Goal: Transaction & Acquisition: Subscribe to service/newsletter

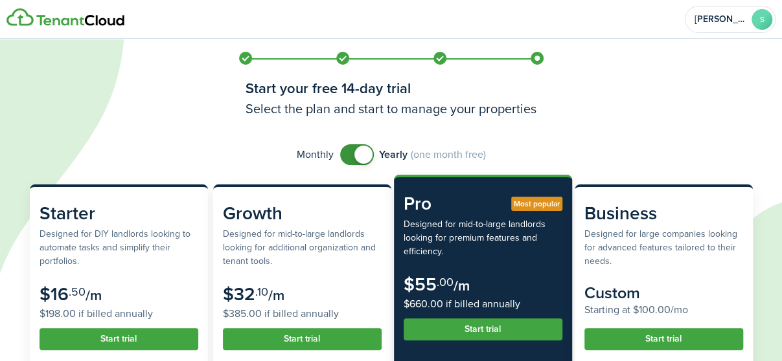
click at [364, 151] on span at bounding box center [363, 155] width 18 height 18
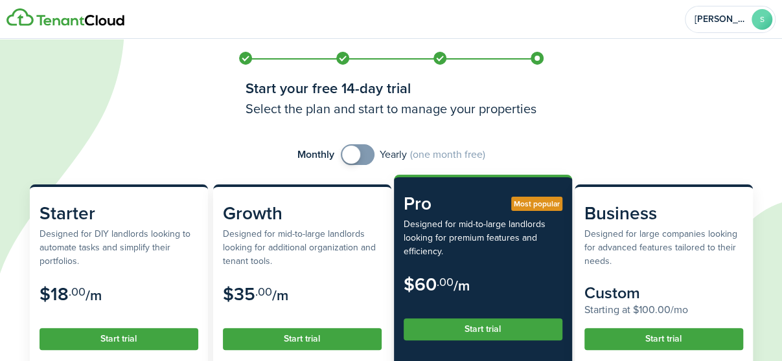
click at [364, 151] on span at bounding box center [357, 154] width 13 height 21
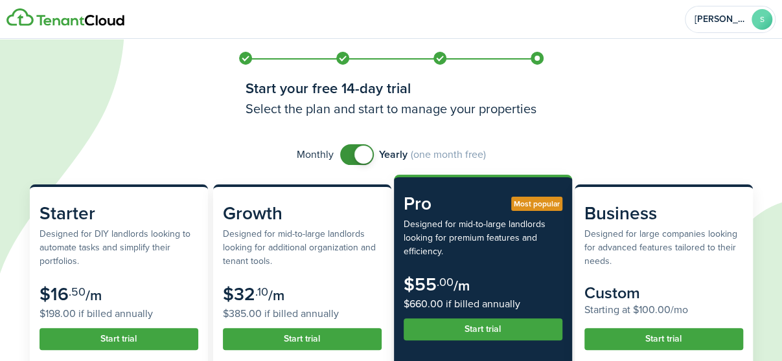
click at [364, 151] on span at bounding box center [363, 155] width 18 height 18
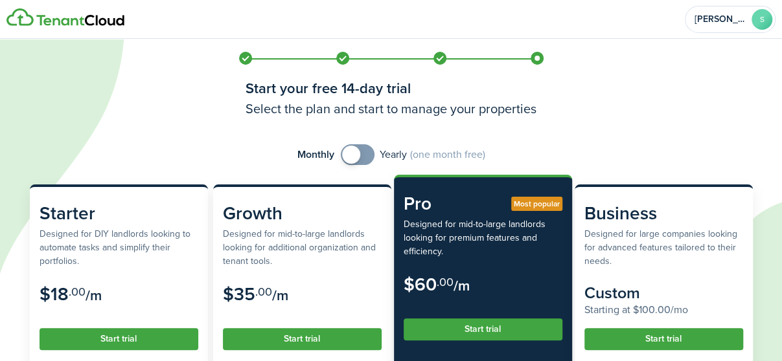
click at [364, 151] on span at bounding box center [357, 154] width 13 height 21
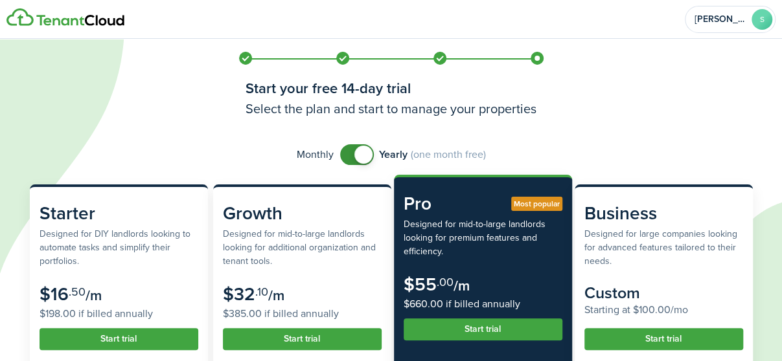
click at [364, 151] on span at bounding box center [363, 155] width 18 height 18
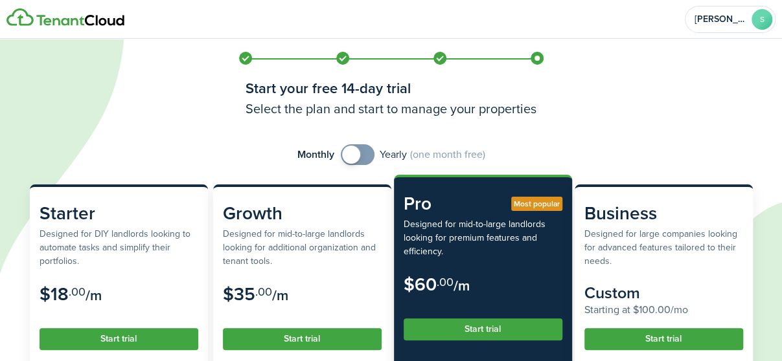
click at [364, 151] on span at bounding box center [357, 154] width 13 height 21
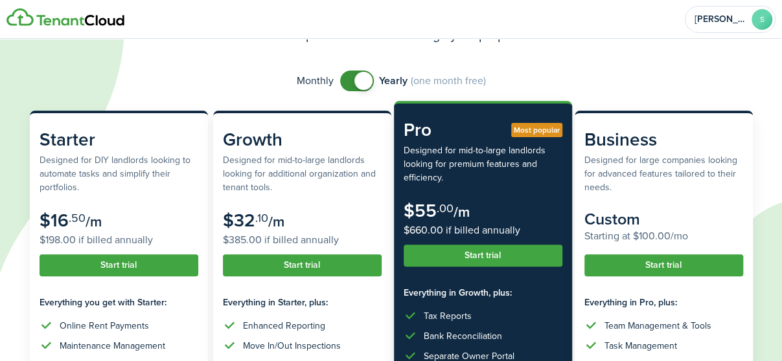
scroll to position [73, 0]
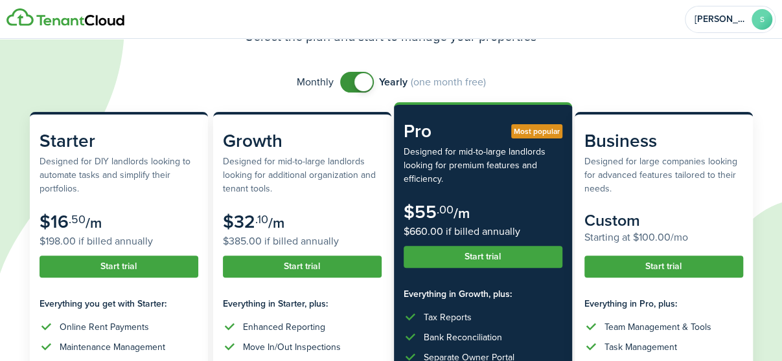
click at [366, 80] on span at bounding box center [363, 82] width 18 height 18
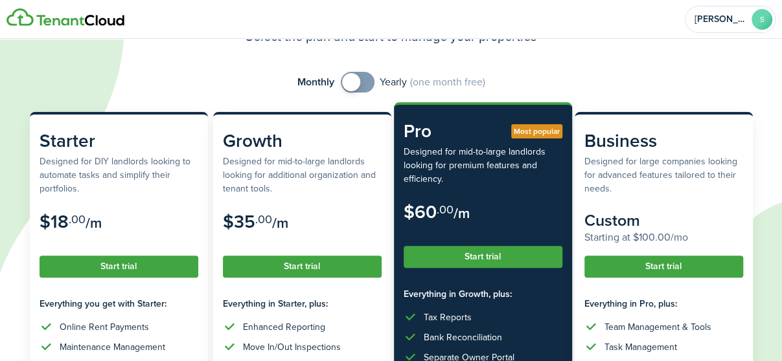
click at [352, 75] on span at bounding box center [351, 82] width 18 height 18
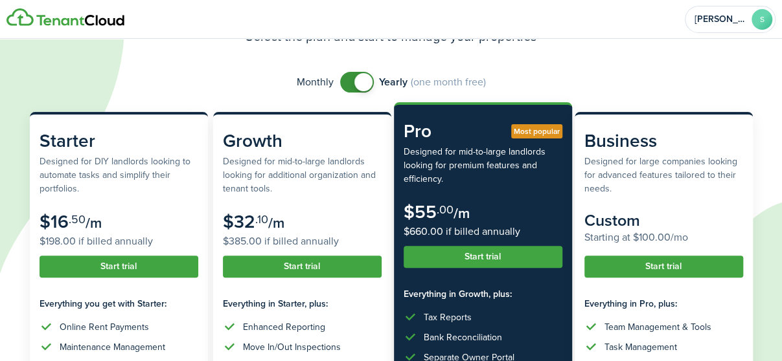
click at [352, 75] on span at bounding box center [356, 82] width 13 height 21
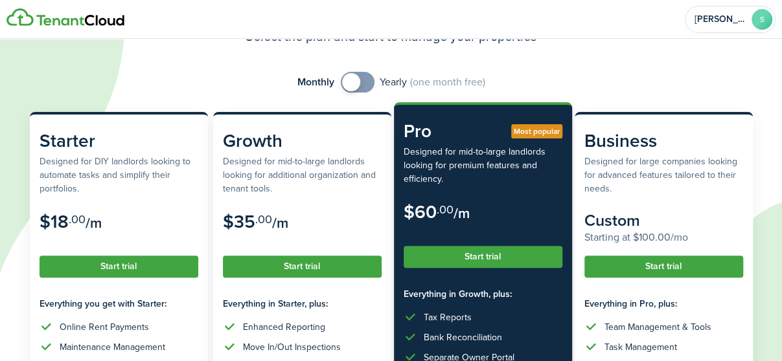
click at [352, 76] on span at bounding box center [351, 82] width 18 height 18
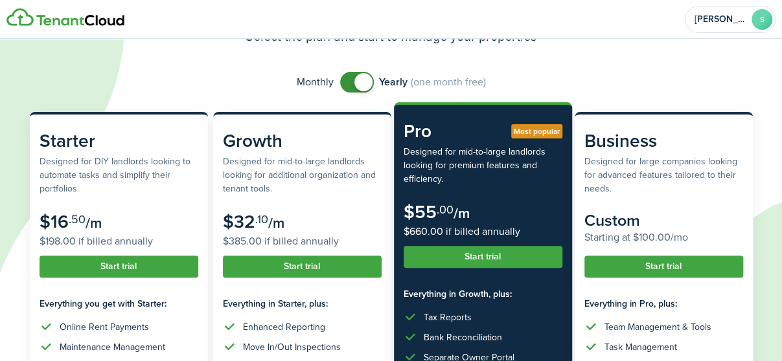
checkbox input "false"
click at [352, 76] on span at bounding box center [356, 82] width 13 height 21
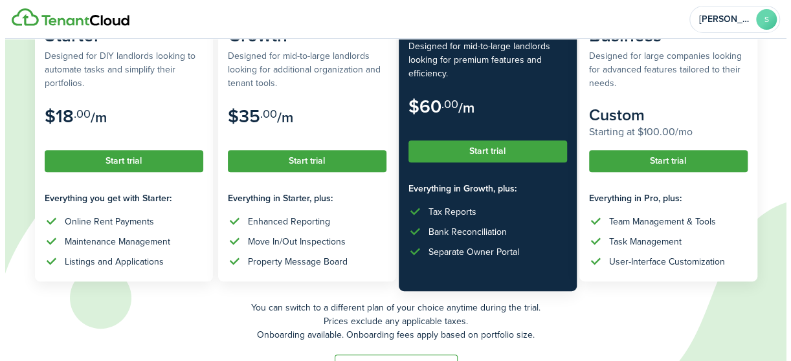
scroll to position [220, 0]
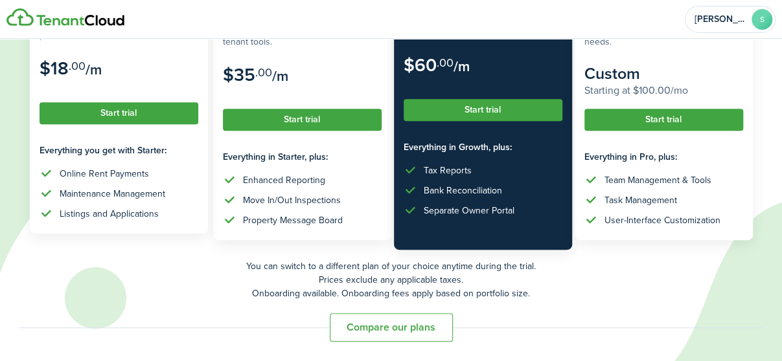
click at [141, 112] on button "Start trial" at bounding box center [118, 113] width 159 height 22
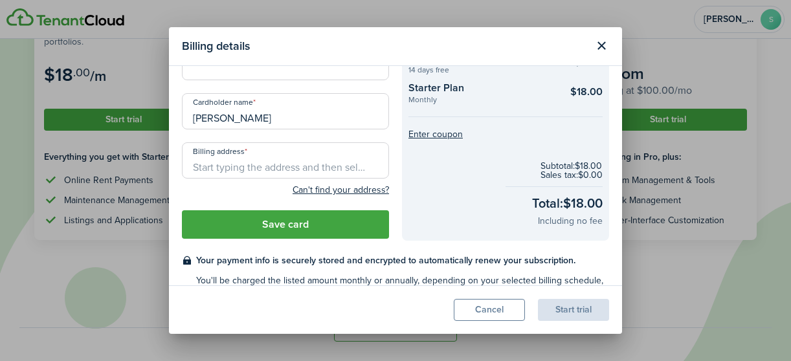
scroll to position [65, 0]
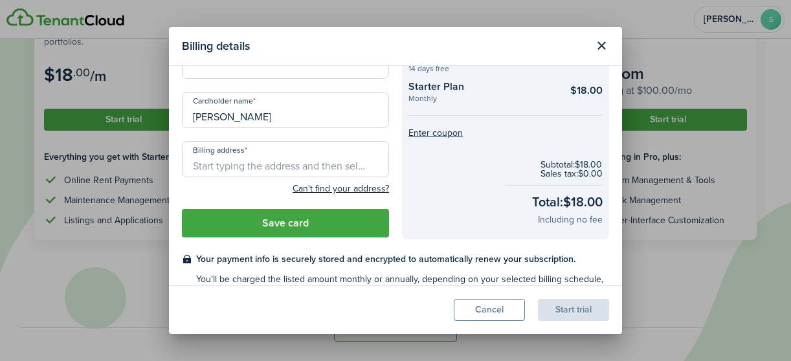
click at [289, 164] on input "Billing address" at bounding box center [285, 159] width 207 height 36
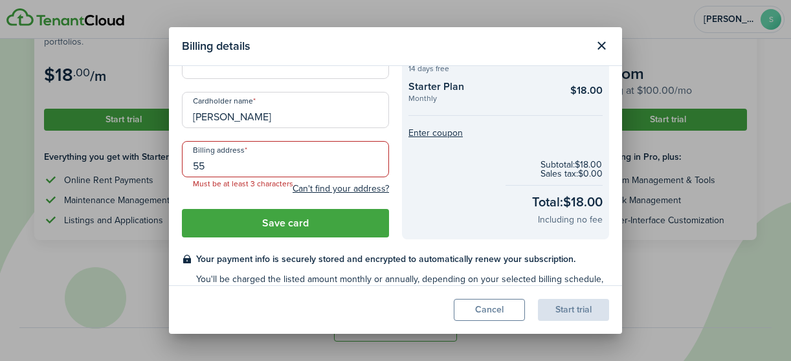
type input "5"
type input "4"
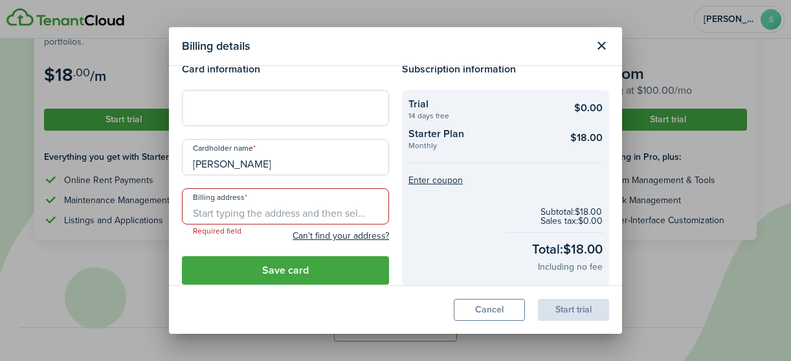
scroll to position [0, 0]
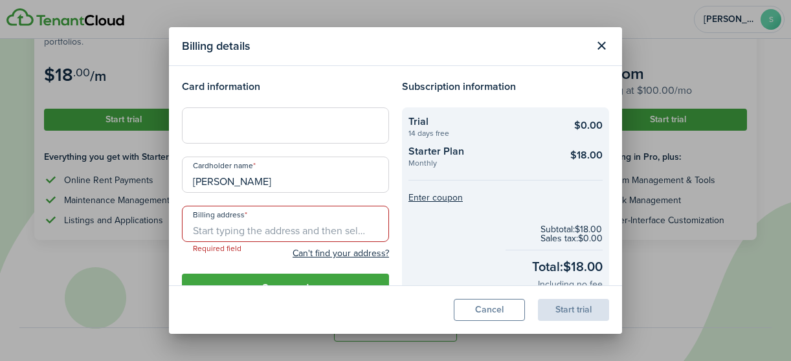
click at [267, 234] on input "Billing address" at bounding box center [285, 224] width 207 height 36
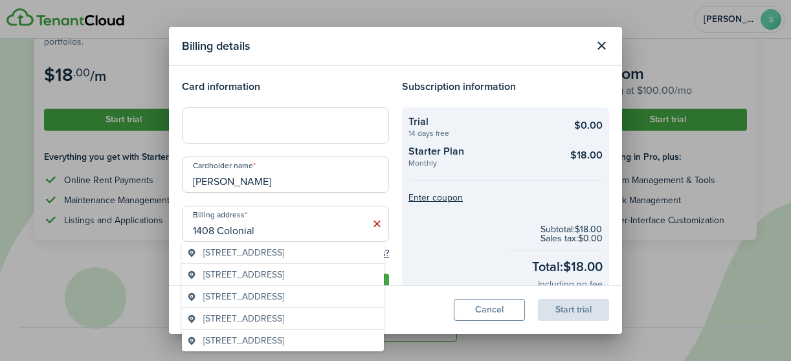
click at [279, 256] on span "[STREET_ADDRESS]" at bounding box center [243, 253] width 81 height 14
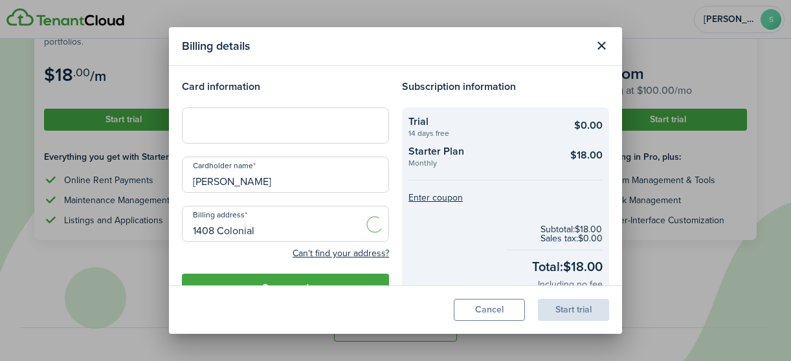
type input "[STREET_ADDRESS]"
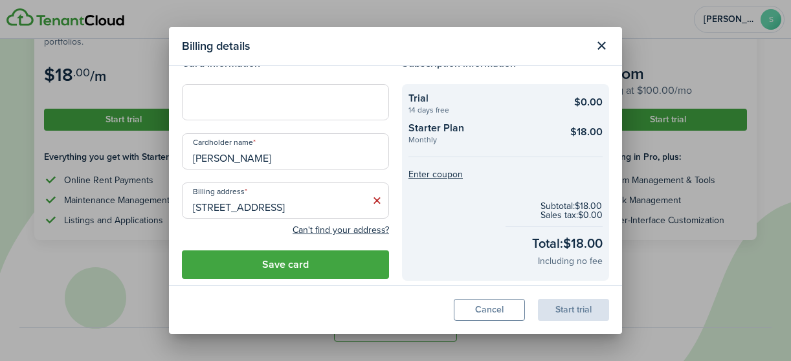
scroll to position [40, 0]
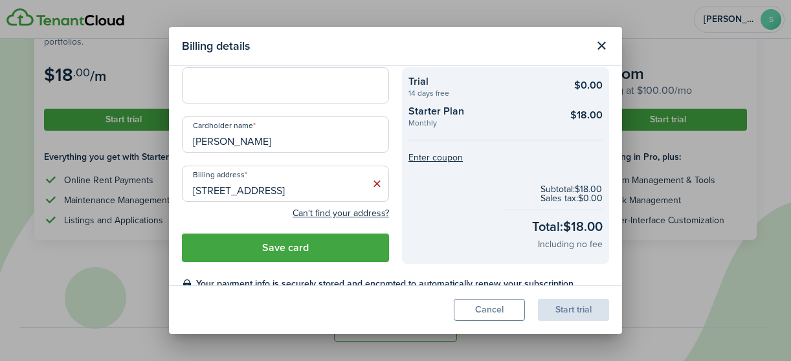
click at [286, 139] on input "[PERSON_NAME]" at bounding box center [285, 135] width 207 height 36
type input "S"
type input "[PERSON_NAME]"
click at [364, 243] on button "Save card" at bounding box center [285, 248] width 207 height 28
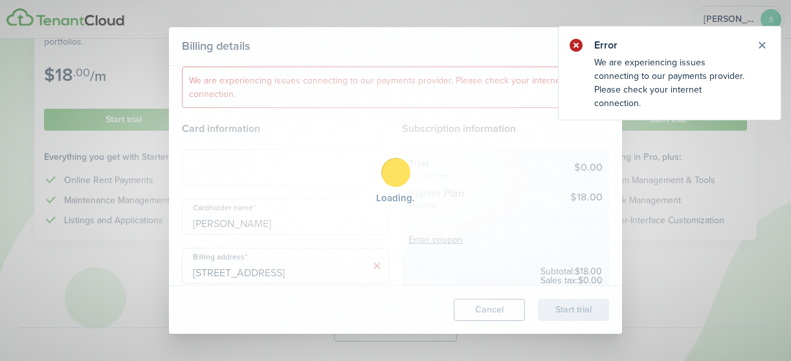
scroll to position [0, 0]
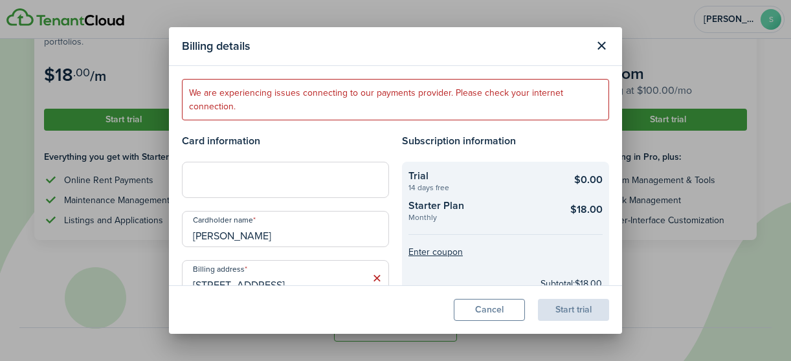
click at [570, 144] on h4 "Subscription information" at bounding box center [505, 141] width 207 height 16
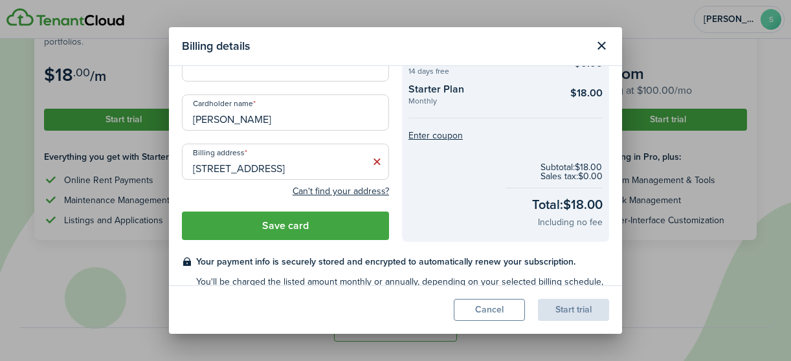
scroll to position [145, 0]
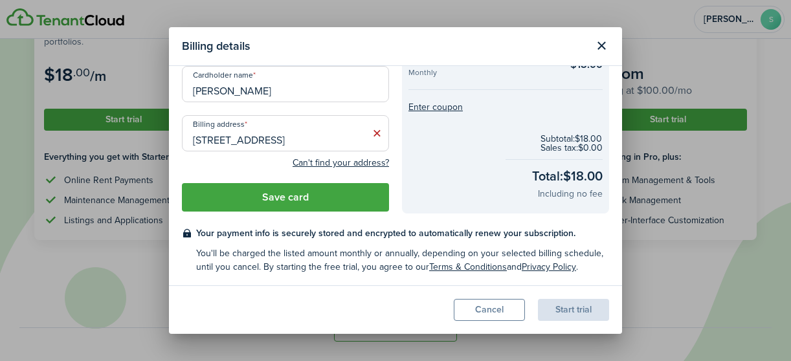
click at [302, 199] on button "Save card" at bounding box center [285, 197] width 207 height 28
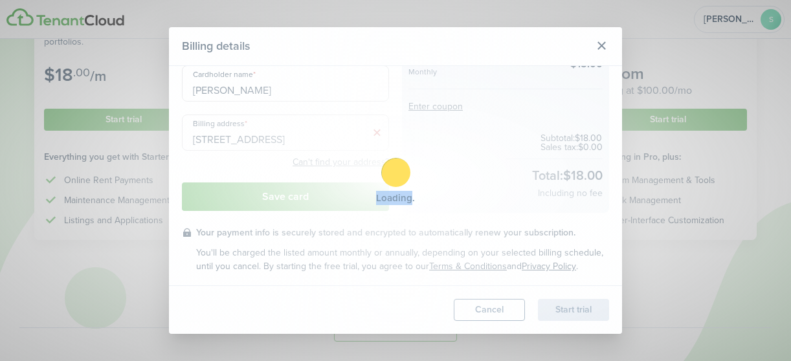
click at [302, 199] on div "Loading" at bounding box center [395, 180] width 791 height 361
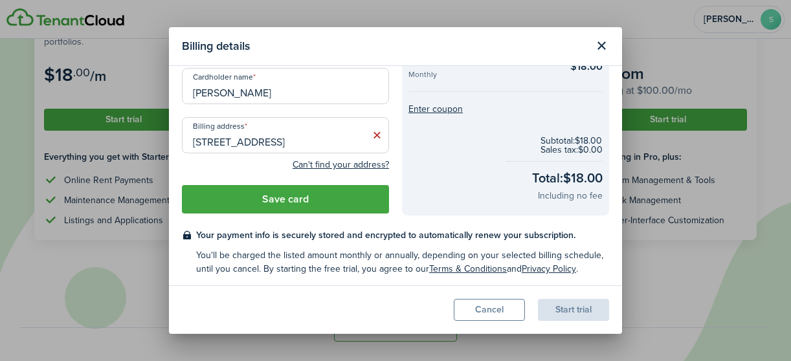
scroll to position [145, 0]
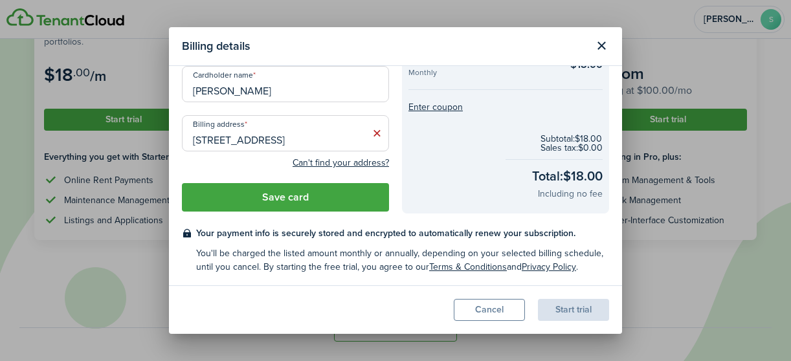
click at [372, 134] on icon at bounding box center [377, 133] width 14 height 13
click at [351, 131] on input "Billing address" at bounding box center [285, 133] width 207 height 36
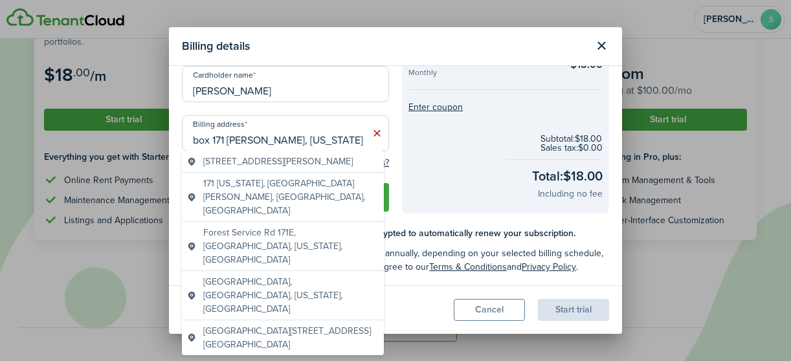
click at [214, 139] on input "box 171 [PERSON_NAME], [US_STATE]" at bounding box center [285, 133] width 207 height 36
click at [212, 138] on input "box 171 [PERSON_NAME], [US_STATE]" at bounding box center [285, 133] width 207 height 36
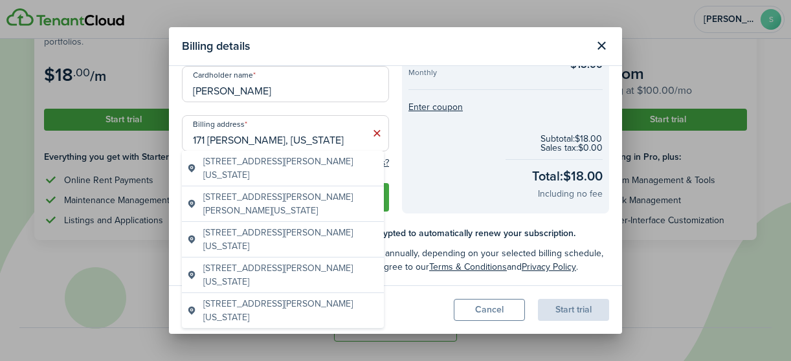
click at [298, 135] on input "171 [PERSON_NAME], [US_STATE]" at bounding box center [285, 133] width 207 height 36
click at [210, 139] on input "171 [PERSON_NAME], [US_STATE]" at bounding box center [285, 133] width 207 height 36
click at [299, 137] on input "171 [PERSON_NAME], [US_STATE]" at bounding box center [285, 133] width 207 height 36
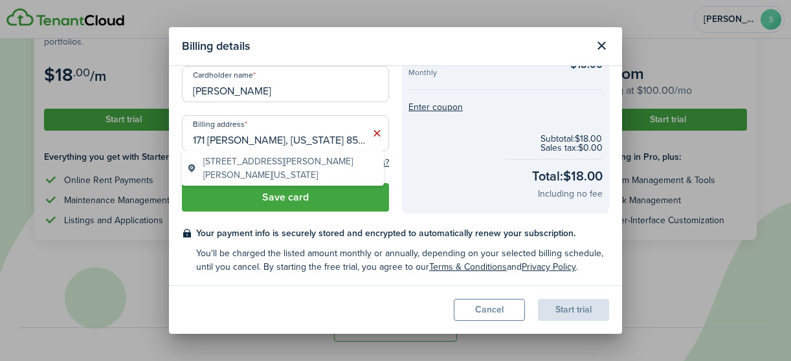
click at [297, 166] on span "[STREET_ADDRESS][PERSON_NAME][PERSON_NAME][US_STATE]" at bounding box center [290, 168] width 175 height 27
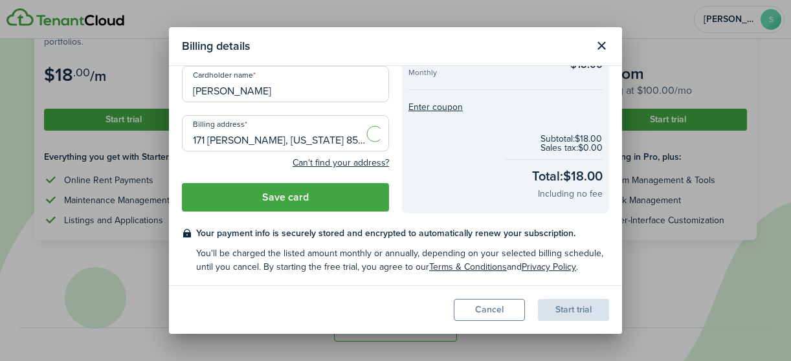
type input "W [PERSON_NAME] Blvd, [PERSON_NAME], [GEOGRAPHIC_DATA], [GEOGRAPHIC_DATA]"
click at [364, 81] on input "[PERSON_NAME]" at bounding box center [285, 84] width 207 height 36
type input "D"
type input "[PERSON_NAME]"
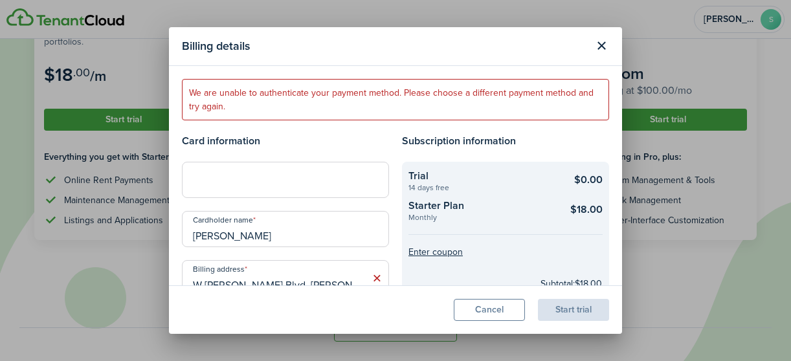
click at [602, 47] on button "Close modal" at bounding box center [602, 46] width 22 height 22
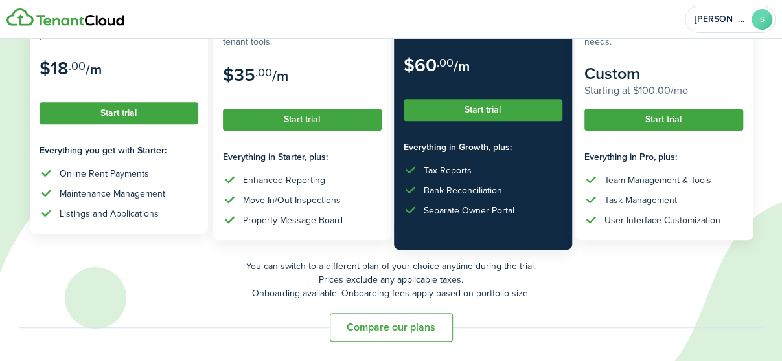
click at [152, 111] on button "Start trial" at bounding box center [118, 113] width 159 height 22
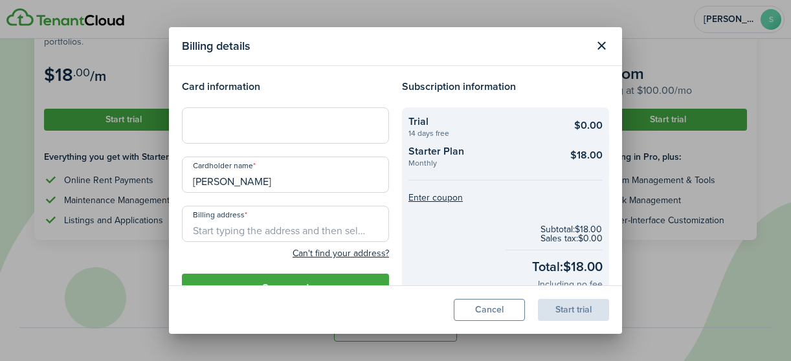
click at [228, 115] on div at bounding box center [285, 125] width 207 height 36
click at [277, 180] on input "[PERSON_NAME]" at bounding box center [285, 175] width 207 height 36
type input "S"
type input "[PERSON_NAME]"
click at [335, 232] on input "Billing address" at bounding box center [285, 224] width 207 height 36
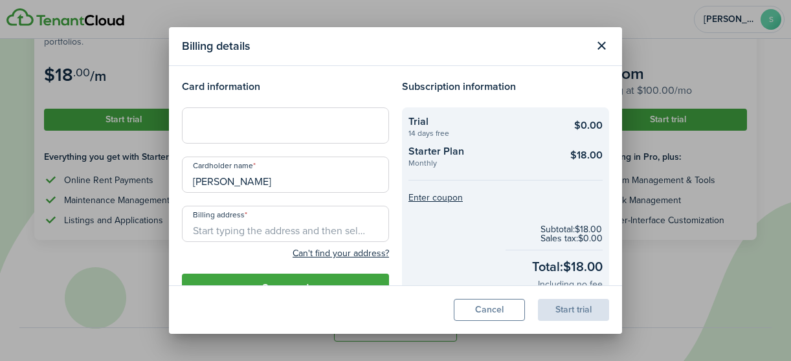
click at [335, 232] on input "Billing address" at bounding box center [285, 224] width 207 height 36
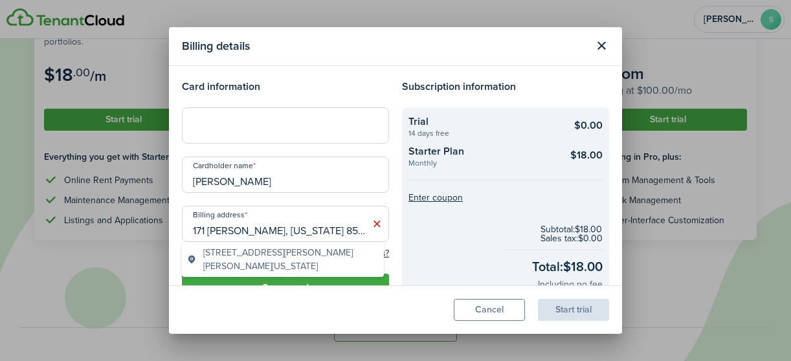
click at [310, 257] on span "[STREET_ADDRESS][PERSON_NAME][PERSON_NAME][US_STATE]" at bounding box center [290, 259] width 175 height 27
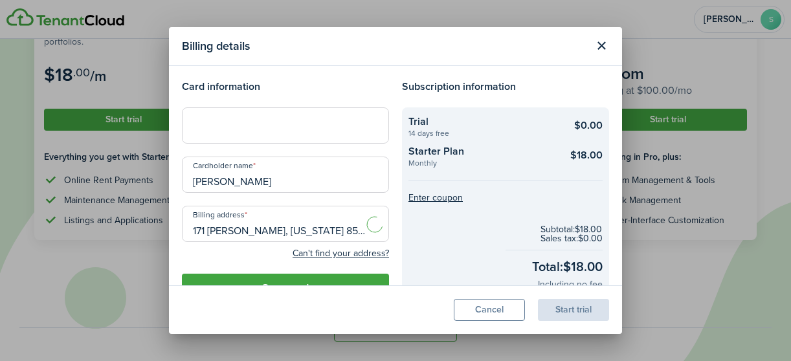
type input "W [PERSON_NAME] Blvd, [PERSON_NAME], [GEOGRAPHIC_DATA], [GEOGRAPHIC_DATA]"
type input "[PERSON_NAME]"
type input "AZ"
type input "[GEOGRAPHIC_DATA]"
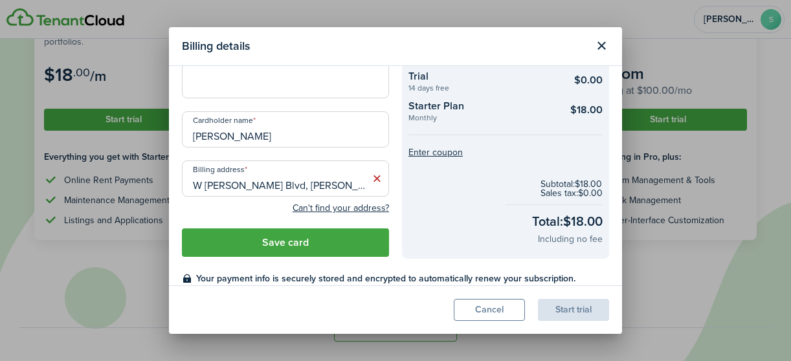
scroll to position [47, 0]
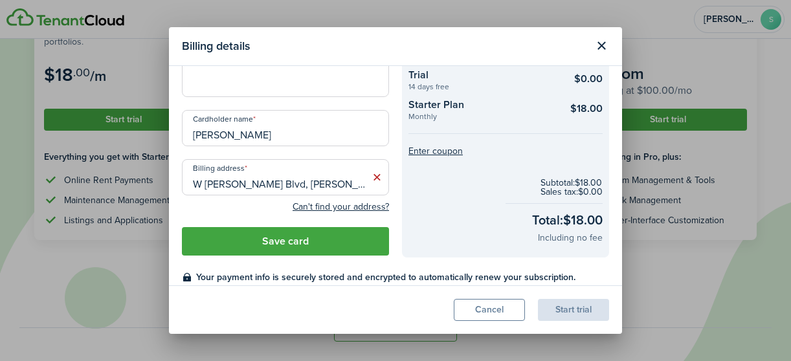
click at [325, 239] on button "Save card" at bounding box center [285, 241] width 207 height 28
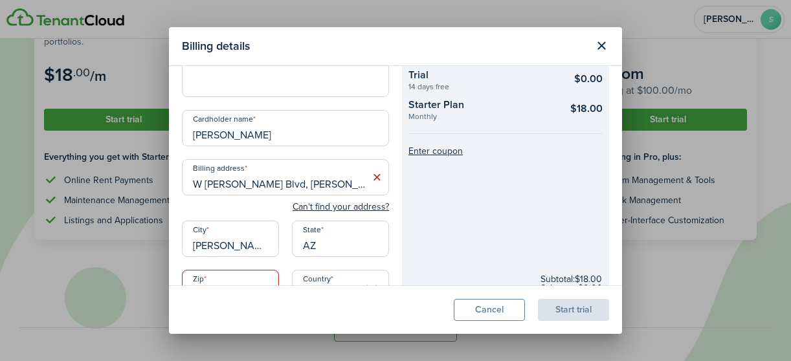
click at [249, 271] on input "Zip" at bounding box center [230, 288] width 97 height 36
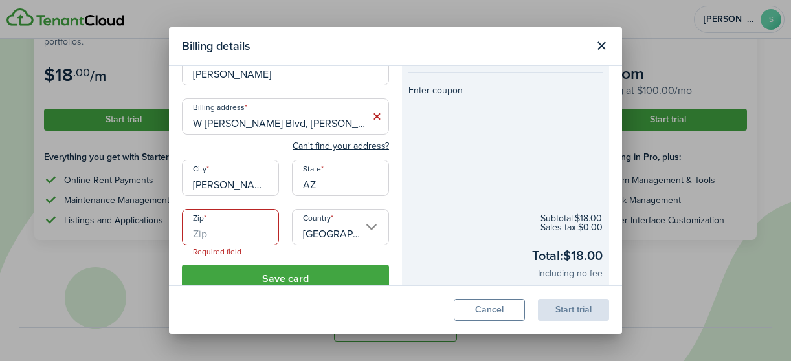
scroll to position [110, 0]
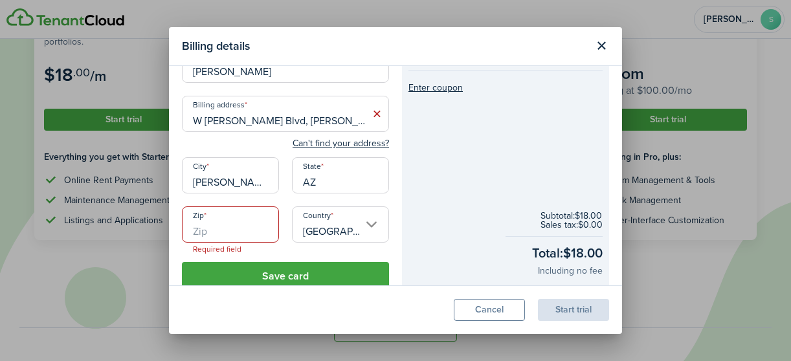
click at [357, 119] on input "W [PERSON_NAME] Blvd, [PERSON_NAME], [GEOGRAPHIC_DATA], [GEOGRAPHIC_DATA]" at bounding box center [285, 114] width 207 height 36
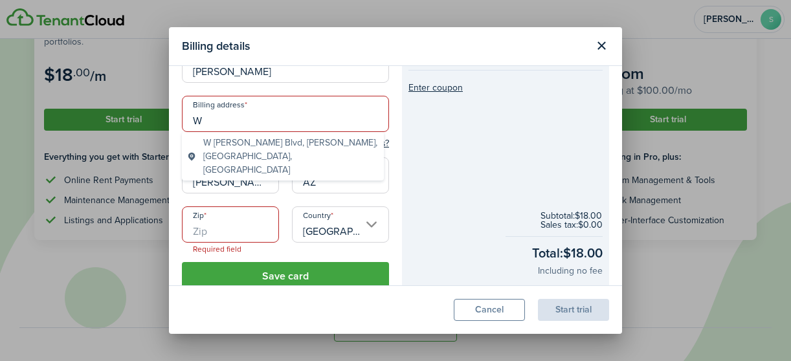
type input "W"
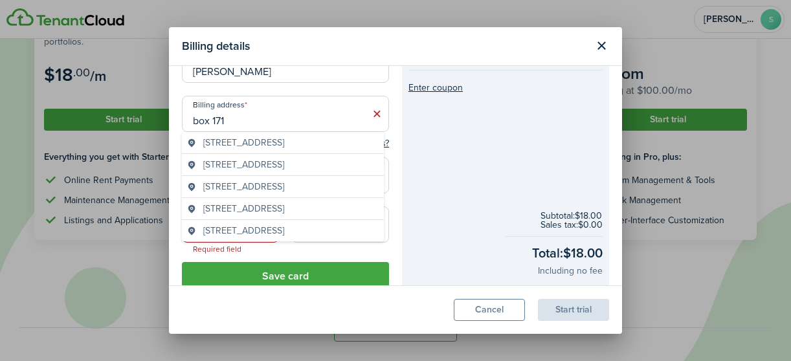
type input "box 171"
click at [420, 268] on checkout-total "Subtotal: $18.00 Sales tax: $0.00 Total: $18.00 Including no fee" at bounding box center [506, 244] width 194 height 85
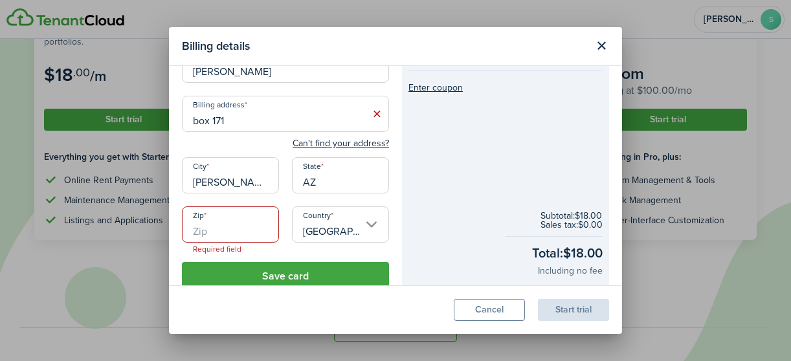
click at [263, 226] on input "Zip" at bounding box center [230, 225] width 97 height 36
type input "85552"
click at [327, 276] on button "Save card" at bounding box center [285, 276] width 207 height 28
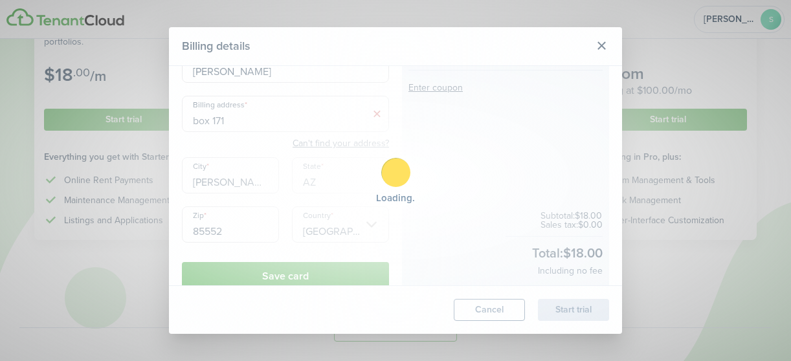
click at [327, 276] on div "Loading" at bounding box center [395, 180] width 791 height 361
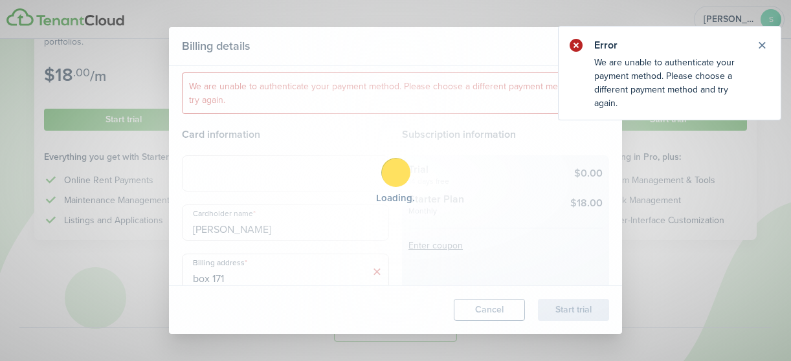
scroll to position [0, 0]
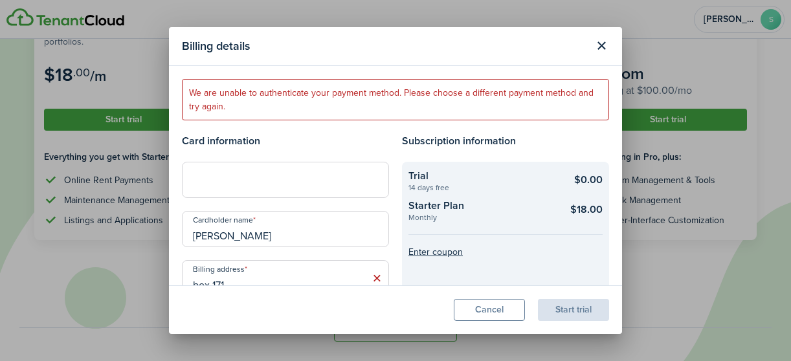
click at [597, 48] on button "Close modal" at bounding box center [602, 46] width 22 height 22
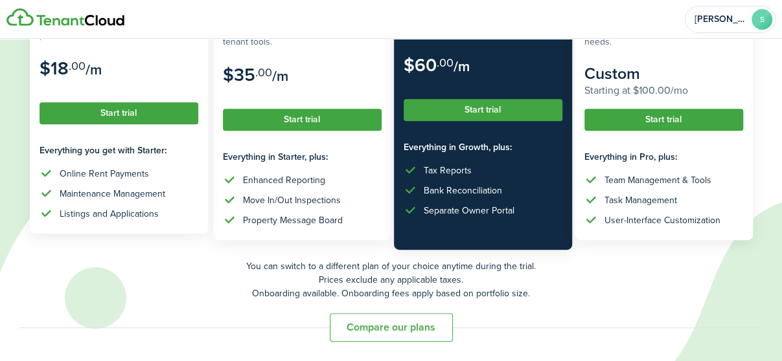
click at [118, 111] on button "Start trial" at bounding box center [118, 113] width 159 height 22
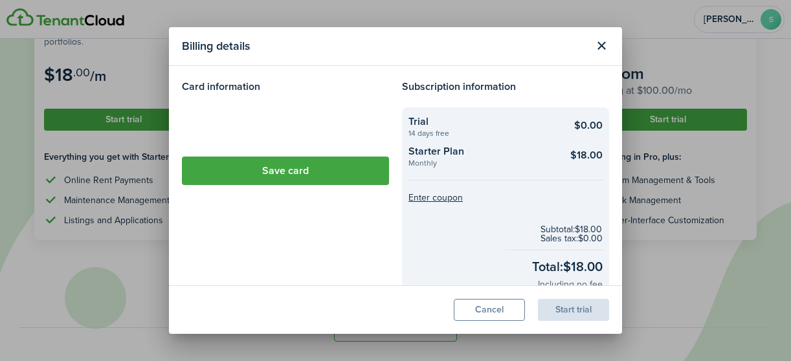
click at [316, 128] on loading-skeleton at bounding box center [285, 125] width 207 height 36
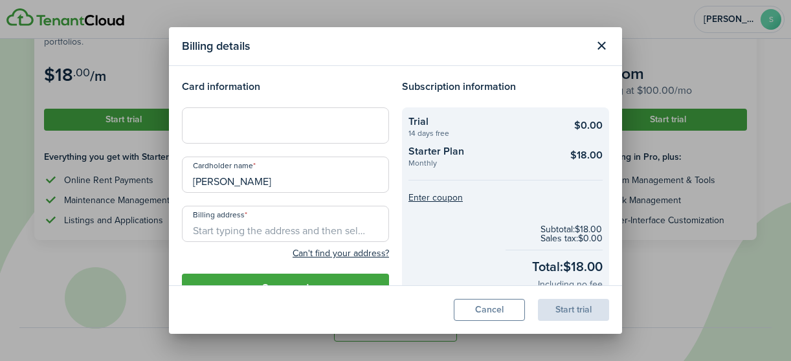
click at [299, 178] on input "[PERSON_NAME]" at bounding box center [285, 175] width 207 height 36
type input "S"
type input "[PERSON_NAME]"
click at [305, 221] on input "Billing address" at bounding box center [285, 224] width 207 height 36
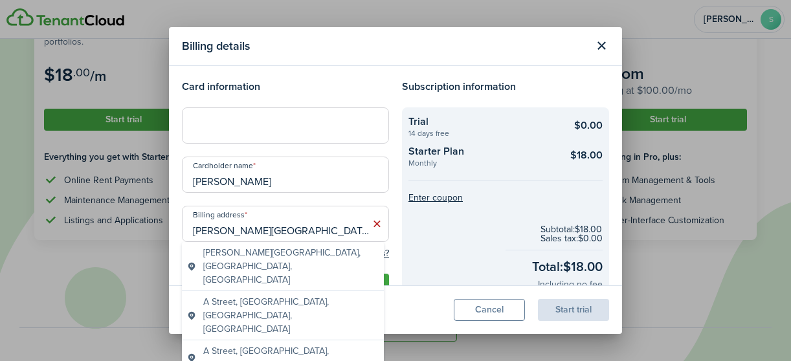
drag, startPoint x: 221, startPoint y: 229, endPoint x: 176, endPoint y: 242, distance: 47.1
click at [176, 242] on div "Billing address [PERSON_NAME][GEOGRAPHIC_DATA][US_STATE] Can't find your addres…" at bounding box center [285, 237] width 220 height 62
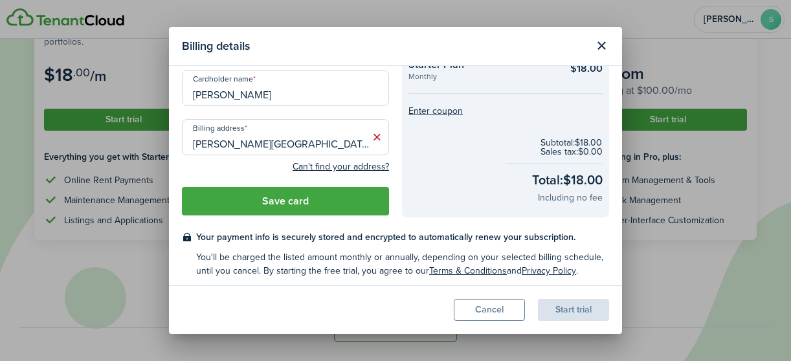
scroll to position [89, 0]
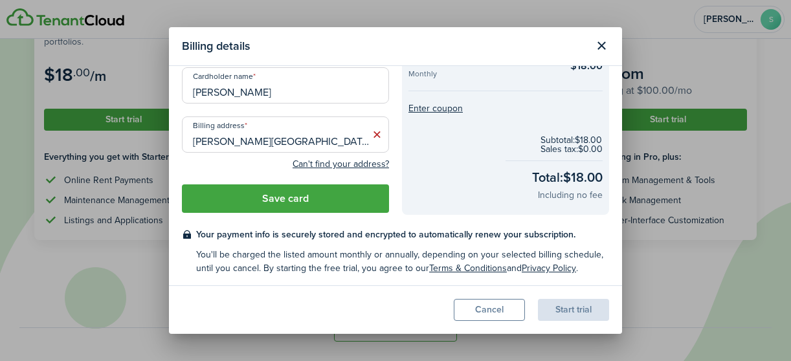
click at [322, 139] on input "[PERSON_NAME][GEOGRAPHIC_DATA] [GEOGRAPHIC_DATA][US_STATE]" at bounding box center [285, 135] width 207 height 36
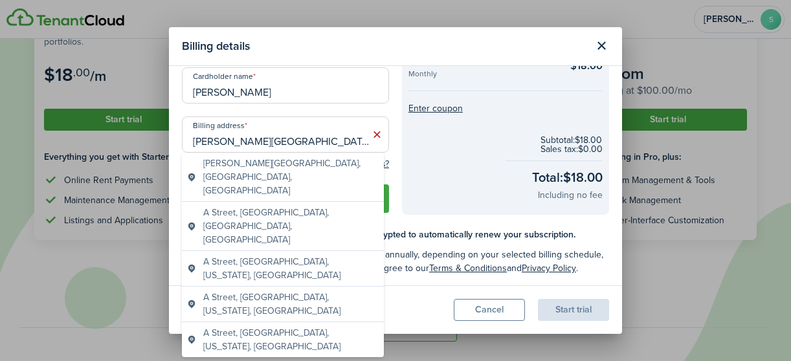
click at [269, 142] on input "[PERSON_NAME][GEOGRAPHIC_DATA] [GEOGRAPHIC_DATA][US_STATE]" at bounding box center [285, 135] width 207 height 36
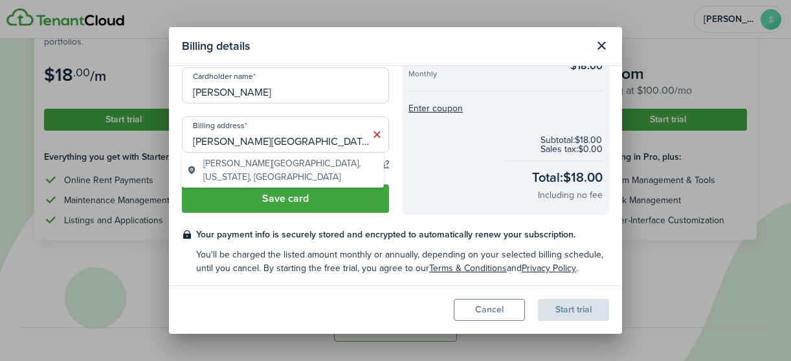
click at [306, 167] on span "[PERSON_NAME][GEOGRAPHIC_DATA], [US_STATE], [GEOGRAPHIC_DATA]" at bounding box center [290, 170] width 175 height 27
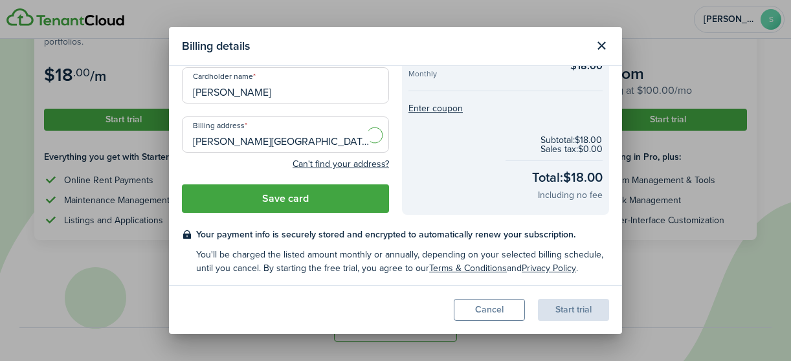
type input "[PERSON_NAME][GEOGRAPHIC_DATA], [GEOGRAPHIC_DATA]"
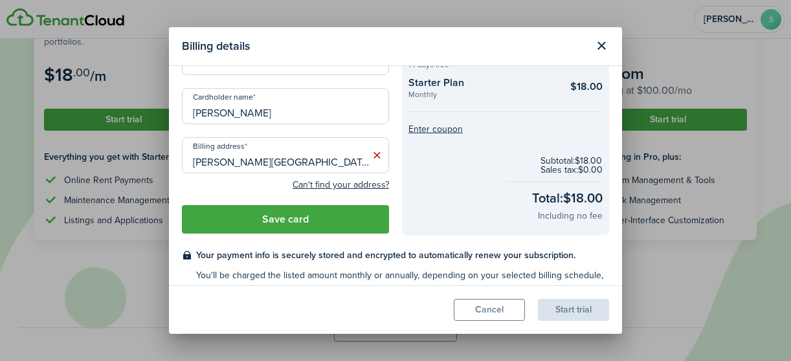
scroll to position [69, 0]
click at [311, 220] on button "Save card" at bounding box center [285, 219] width 207 height 28
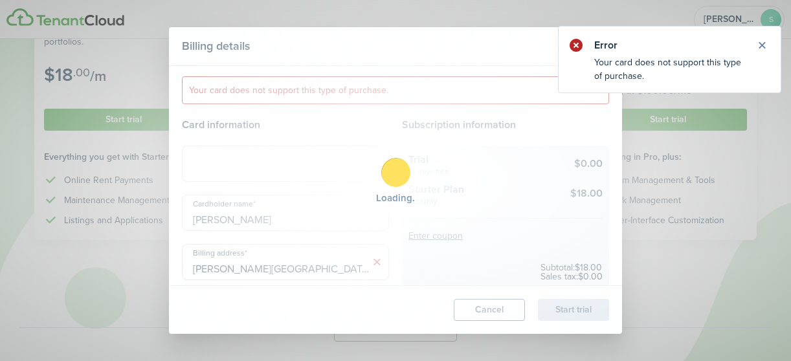
scroll to position [0, 0]
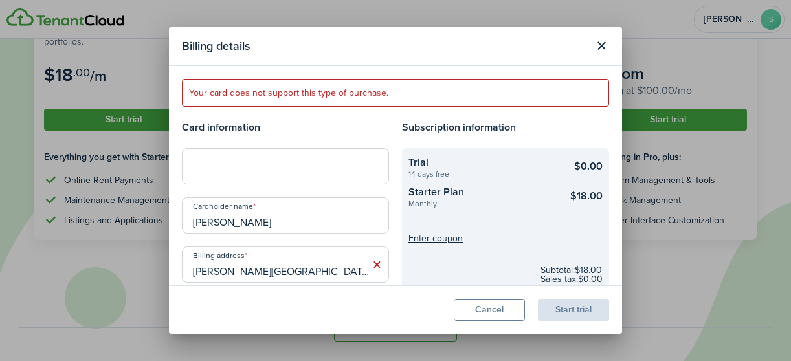
click at [539, 214] on checkout-info-bg "Trial 14 days free $0.00 Starter Plan Monthly $18.00 Enter coupon Subtotal: $18…" at bounding box center [505, 246] width 207 height 197
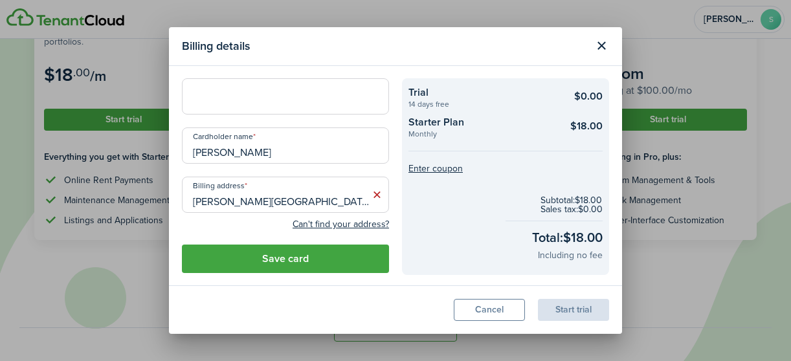
scroll to position [71, 0]
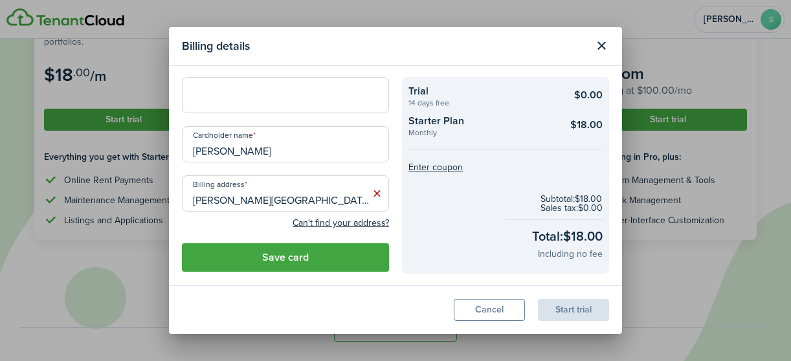
click at [323, 256] on button "Save card" at bounding box center [285, 257] width 207 height 28
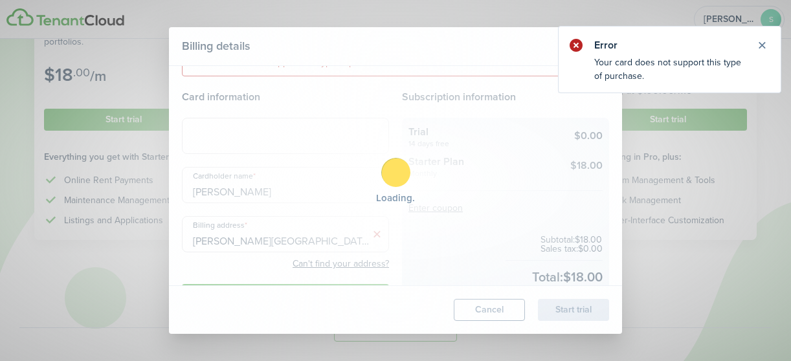
scroll to position [0, 0]
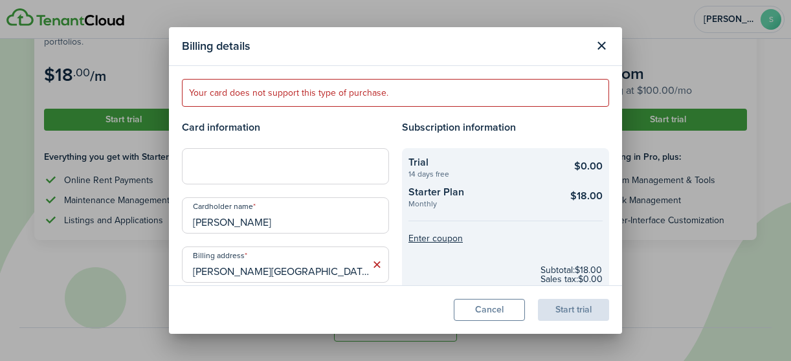
click at [346, 265] on input "[PERSON_NAME][GEOGRAPHIC_DATA], [GEOGRAPHIC_DATA]" at bounding box center [285, 265] width 207 height 36
click at [334, 227] on input "[PERSON_NAME]" at bounding box center [285, 215] width 207 height 36
type input "[PERSON_NAME]"
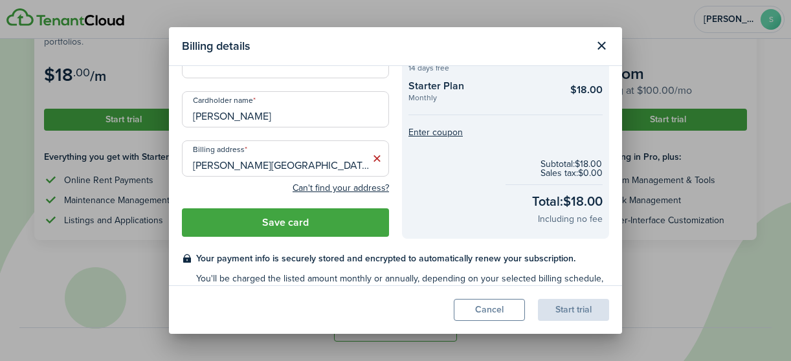
scroll to position [110, 0]
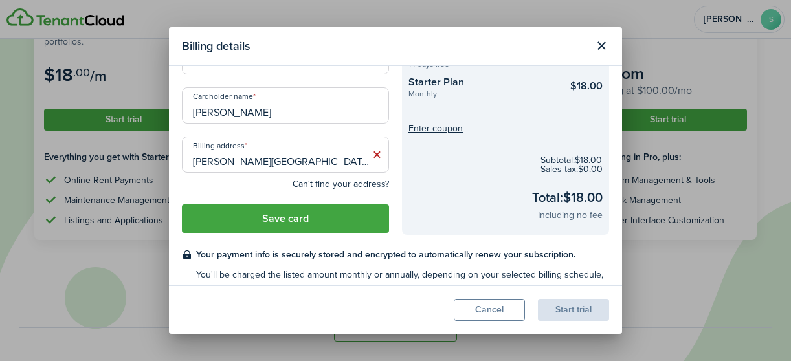
click at [357, 220] on button "Save card" at bounding box center [285, 219] width 207 height 28
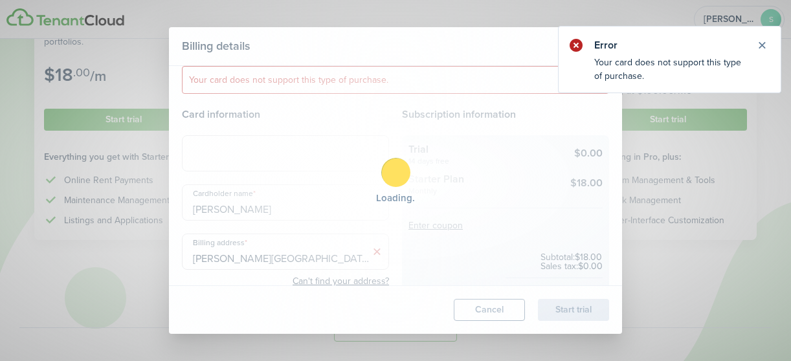
scroll to position [0, 0]
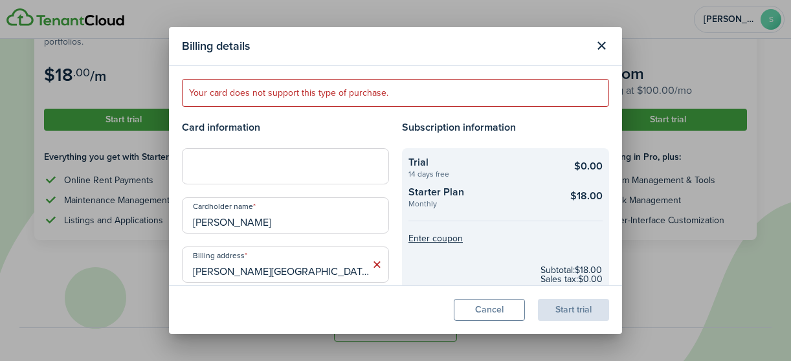
click at [601, 47] on button "Close modal" at bounding box center [602, 46] width 22 height 22
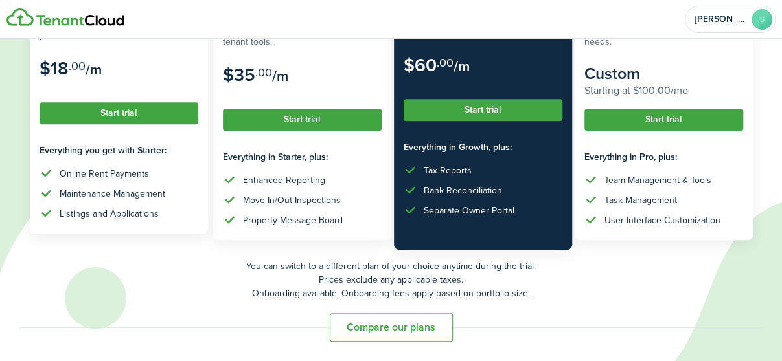
click at [114, 116] on button "Start trial" at bounding box center [118, 113] width 159 height 22
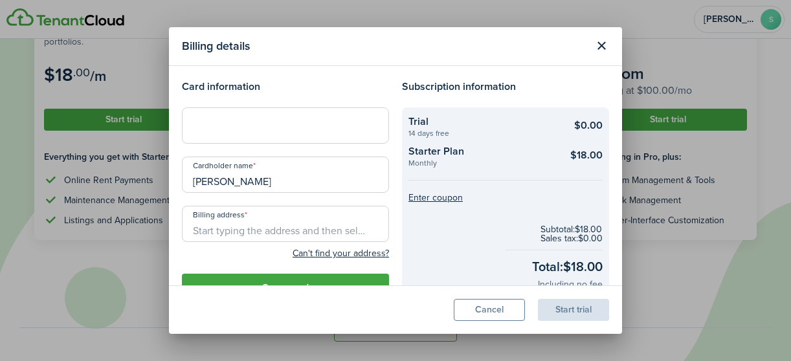
click at [320, 180] on input "[PERSON_NAME]" at bounding box center [285, 175] width 207 height 36
type input "S"
type input "[PERSON_NAME]"
click at [294, 230] on input "Billing address" at bounding box center [285, 224] width 207 height 36
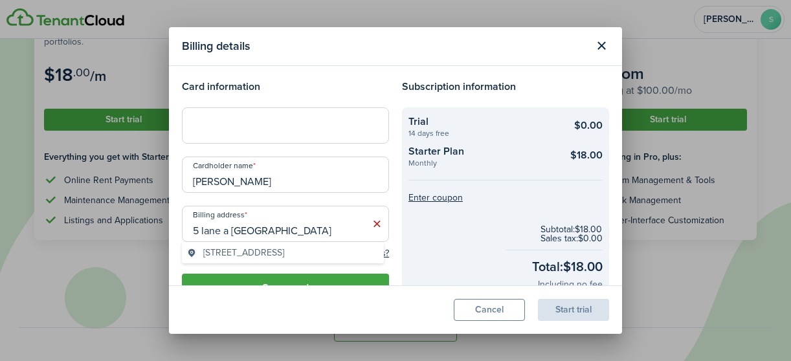
click at [284, 250] on span "[STREET_ADDRESS]" at bounding box center [243, 253] width 81 height 14
type input "[STREET_ADDRESS]"
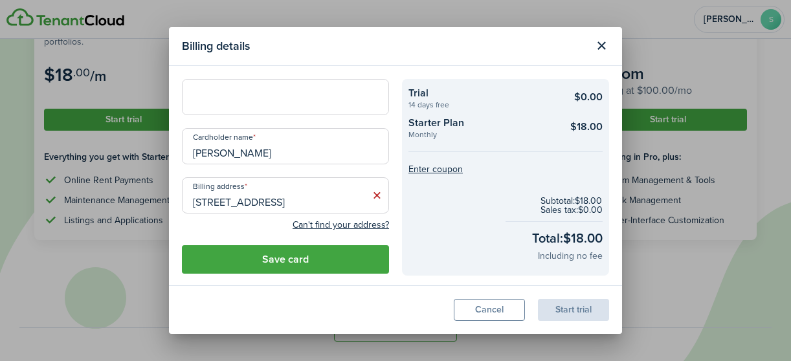
scroll to position [36, 0]
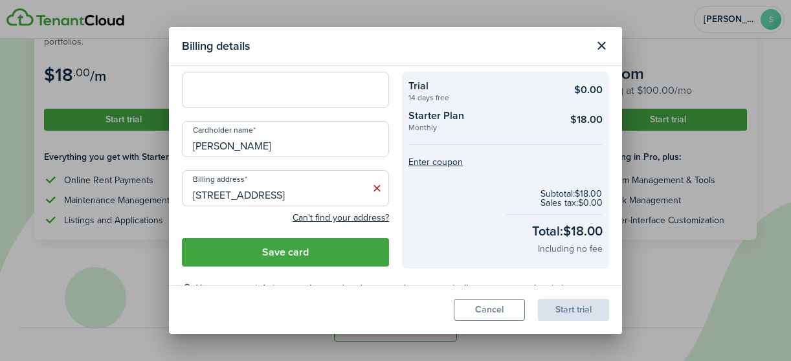
click at [358, 247] on button "Save card" at bounding box center [285, 252] width 207 height 28
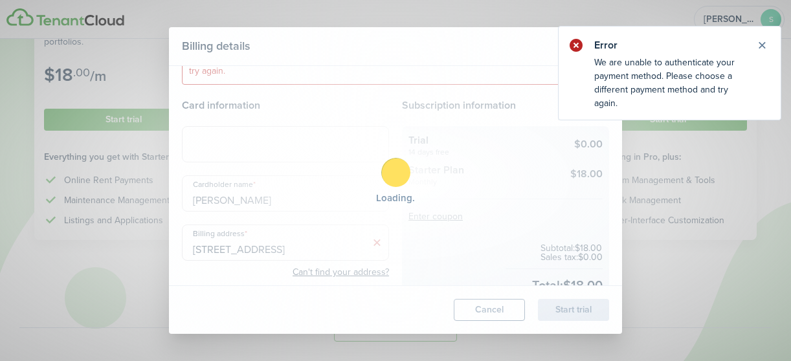
scroll to position [0, 0]
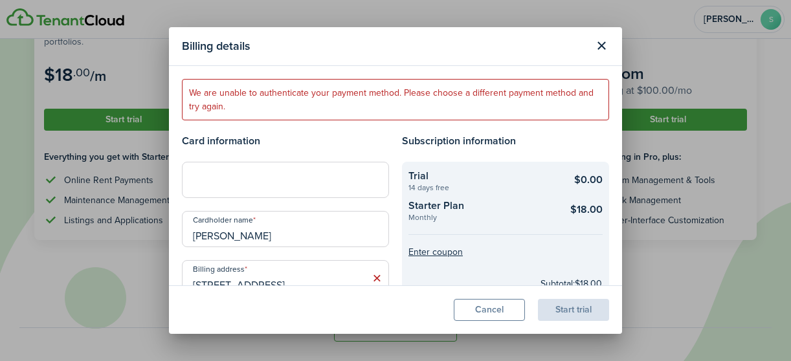
click at [154, 120] on div "Billing details We are unable to authenticate your payment method. Please choos…" at bounding box center [395, 180] width 791 height 361
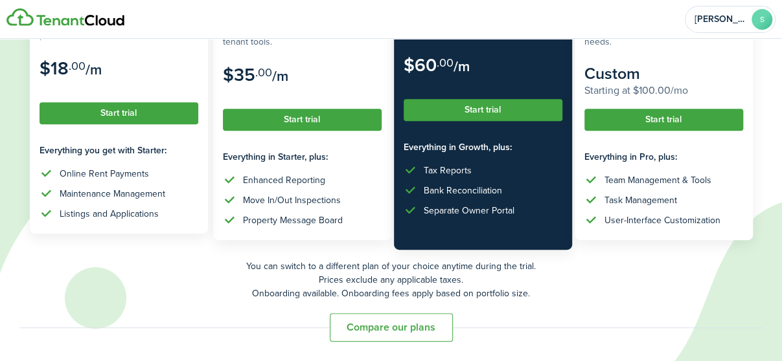
click at [137, 116] on button "Start trial" at bounding box center [118, 113] width 159 height 22
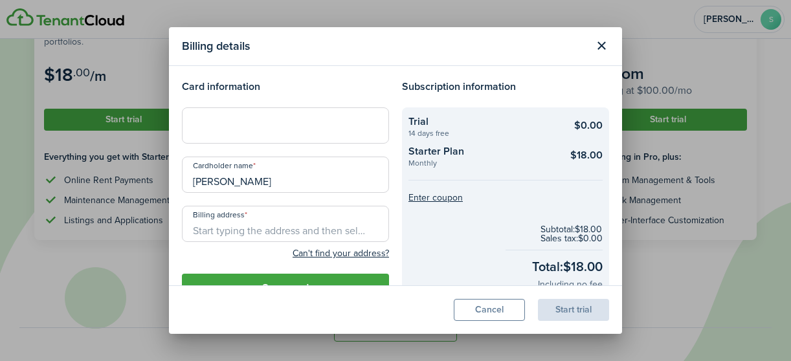
click at [311, 173] on input "[PERSON_NAME]" at bounding box center [285, 175] width 207 height 36
type input "S"
type input "[PERSON_NAME]"
click at [315, 231] on input "Billing address" at bounding box center [285, 224] width 207 height 36
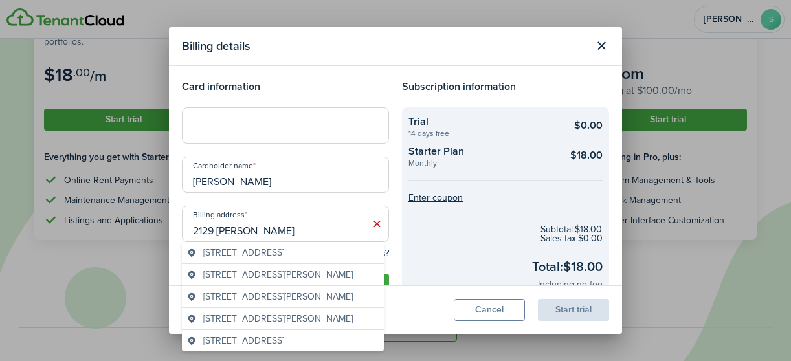
click at [315, 231] on input "2129 [PERSON_NAME]" at bounding box center [285, 224] width 207 height 36
click at [317, 251] on span "[STREET_ADDRESS][PERSON_NAME]" at bounding box center [278, 253] width 150 height 14
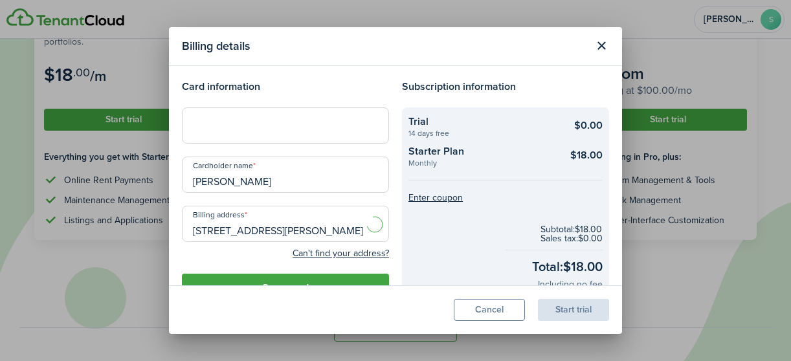
type input "[STREET_ADDRESS][PERSON_NAME]"
click at [347, 274] on credit-card-save-btn "Save card" at bounding box center [285, 288] width 207 height 28
click at [348, 278] on button "Save card" at bounding box center [285, 288] width 207 height 28
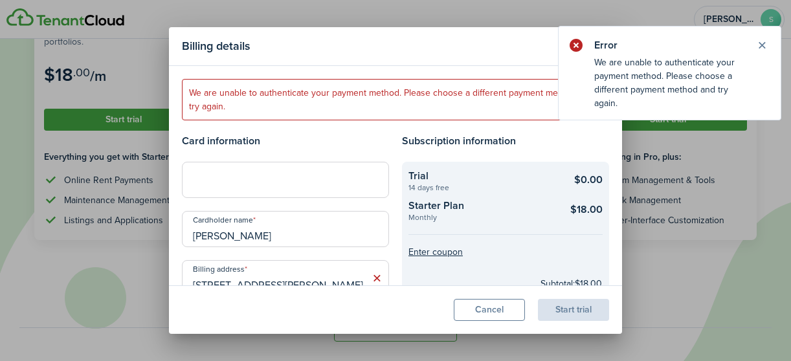
click at [762, 44] on button "Close notify" at bounding box center [762, 45] width 18 height 18
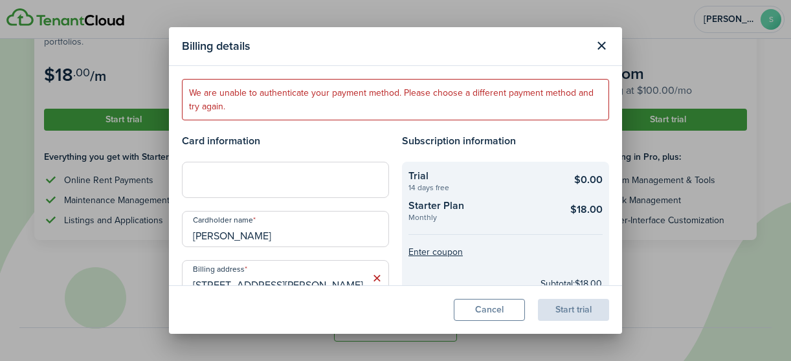
click at [142, 116] on div "Billing details We are unable to authenticate your payment method. Please choos…" at bounding box center [395, 180] width 791 height 361
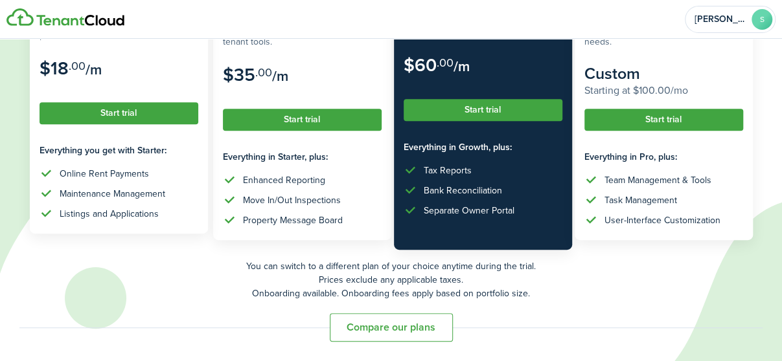
click at [119, 117] on button "Start trial" at bounding box center [118, 113] width 159 height 22
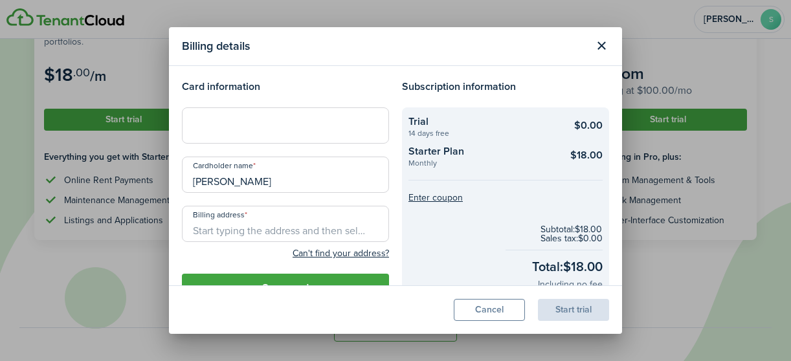
click at [280, 118] on div at bounding box center [285, 125] width 207 height 36
